Goal: Transaction & Acquisition: Subscribe to service/newsletter

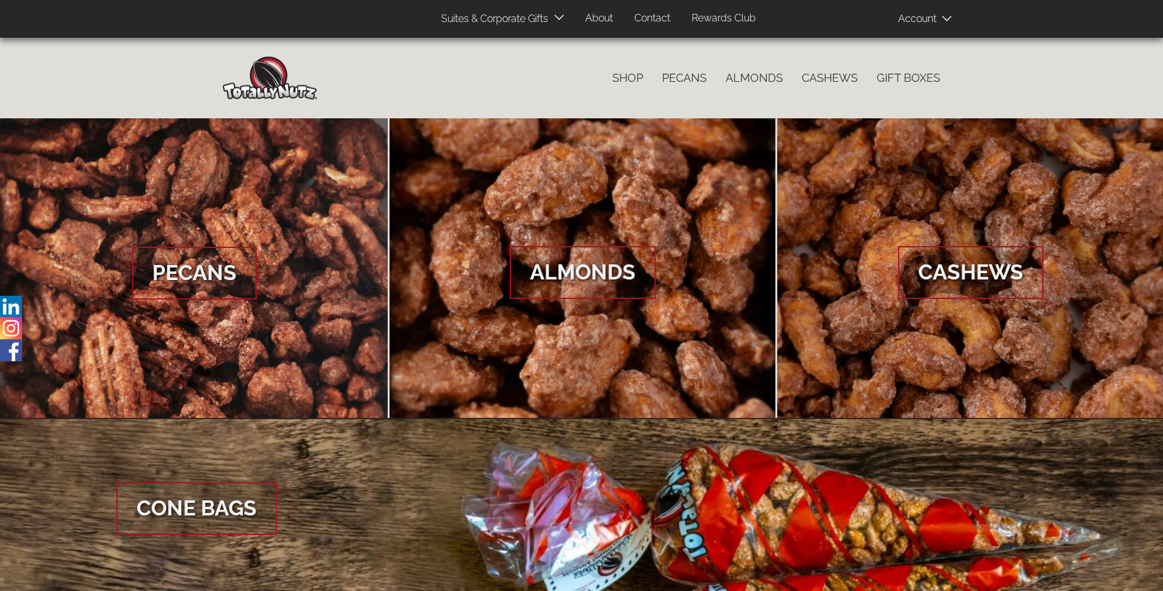
scroll to position [1881, 0]
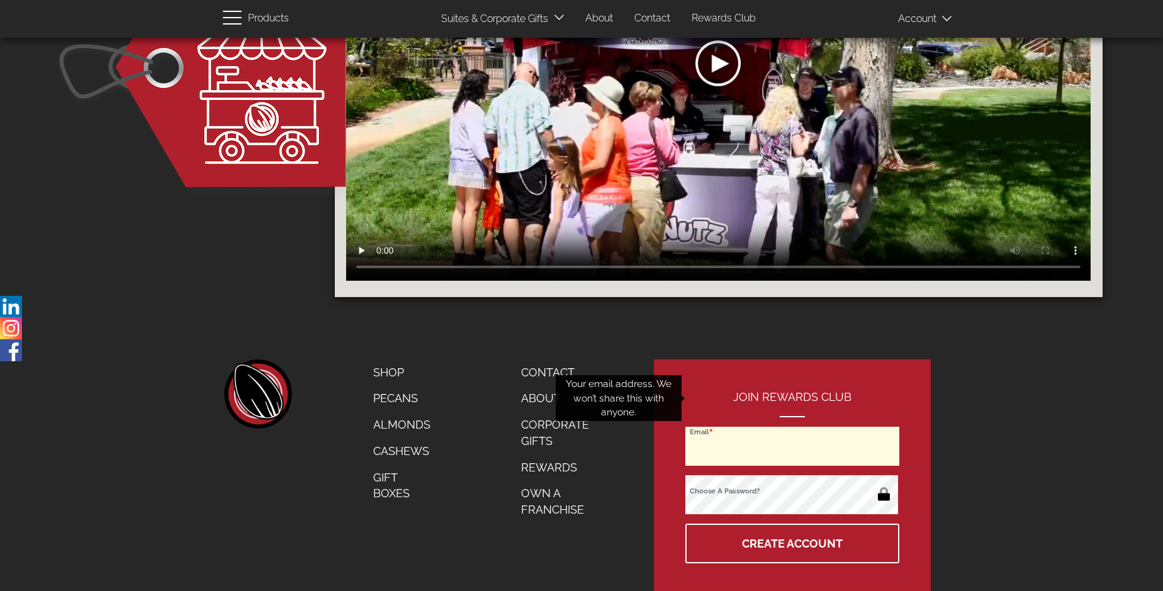
click at [793, 427] on input "Email" at bounding box center [792, 446] width 214 height 39
type input "rmaida57@yahoo.com"
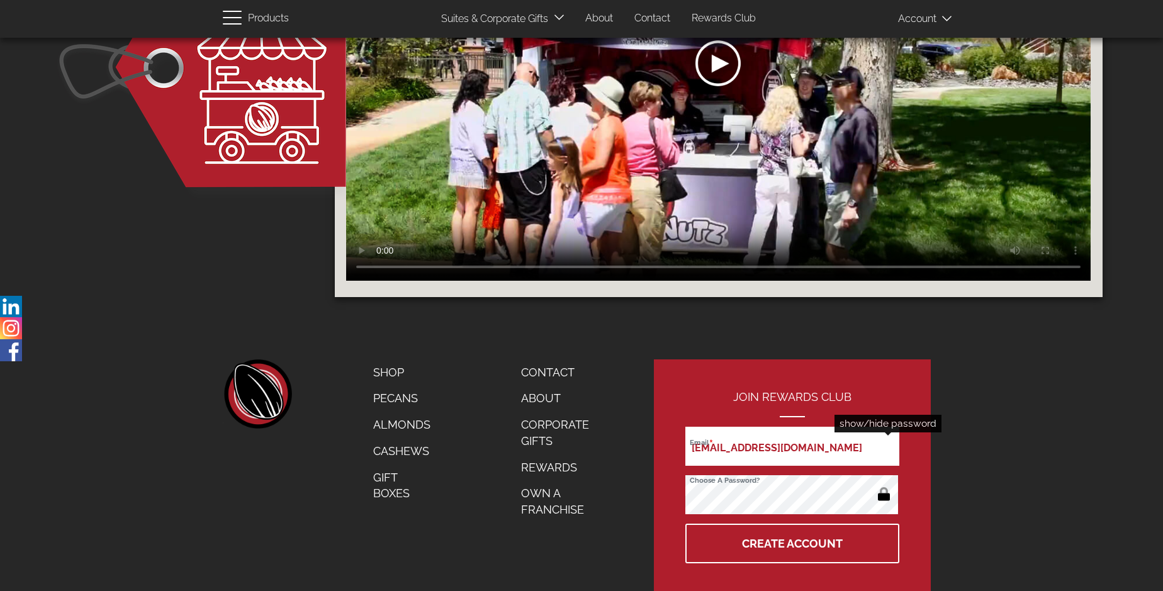
click at [883, 485] on button "button" at bounding box center [883, 495] width 25 height 20
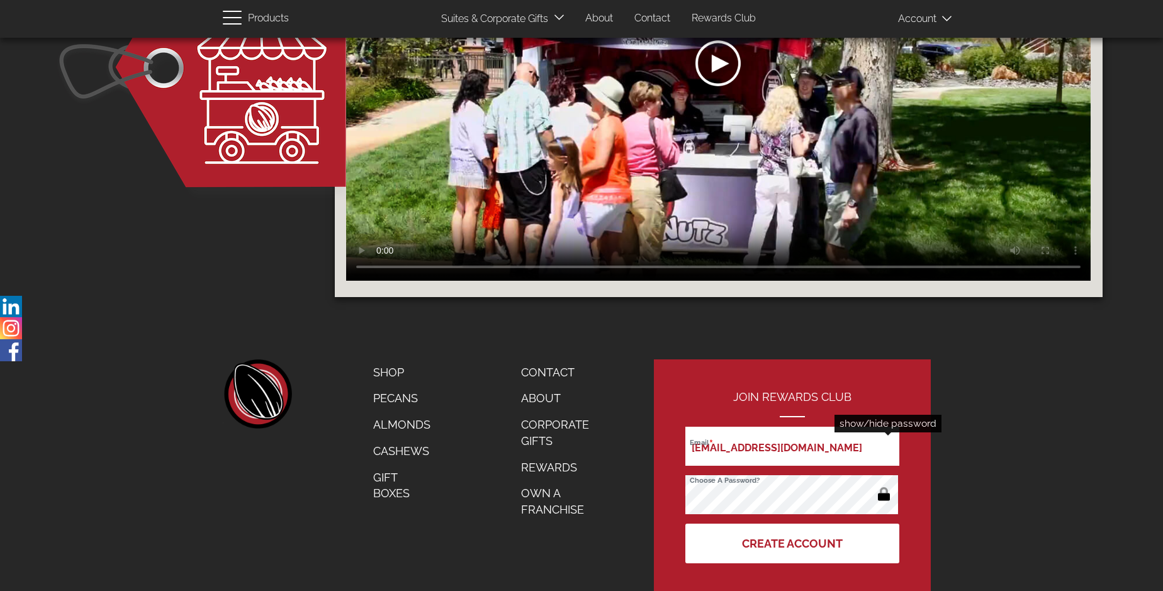
click at [793, 523] on button "Create Account" at bounding box center [792, 543] width 214 height 40
